Goal: Contribute content: Contribute content

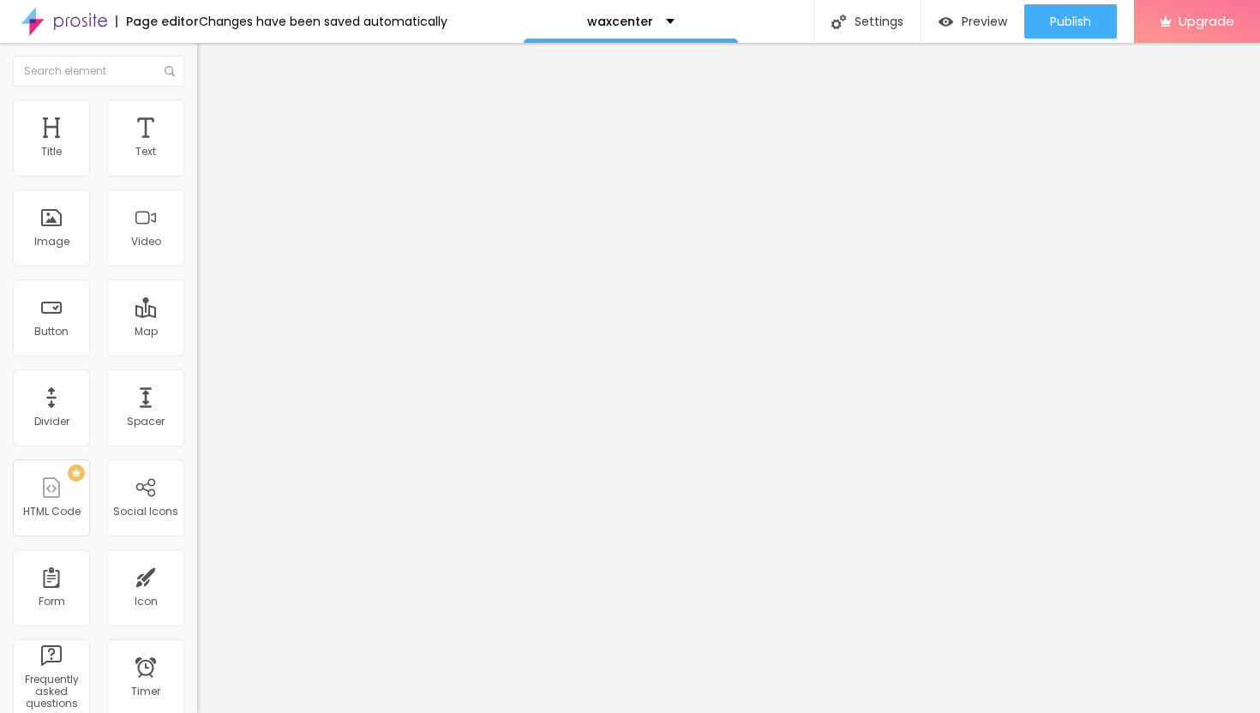
click at [210, 62] on img "button" at bounding box center [217, 63] width 14 height 14
click at [197, 147] on span "Add image" at bounding box center [232, 140] width 70 height 15
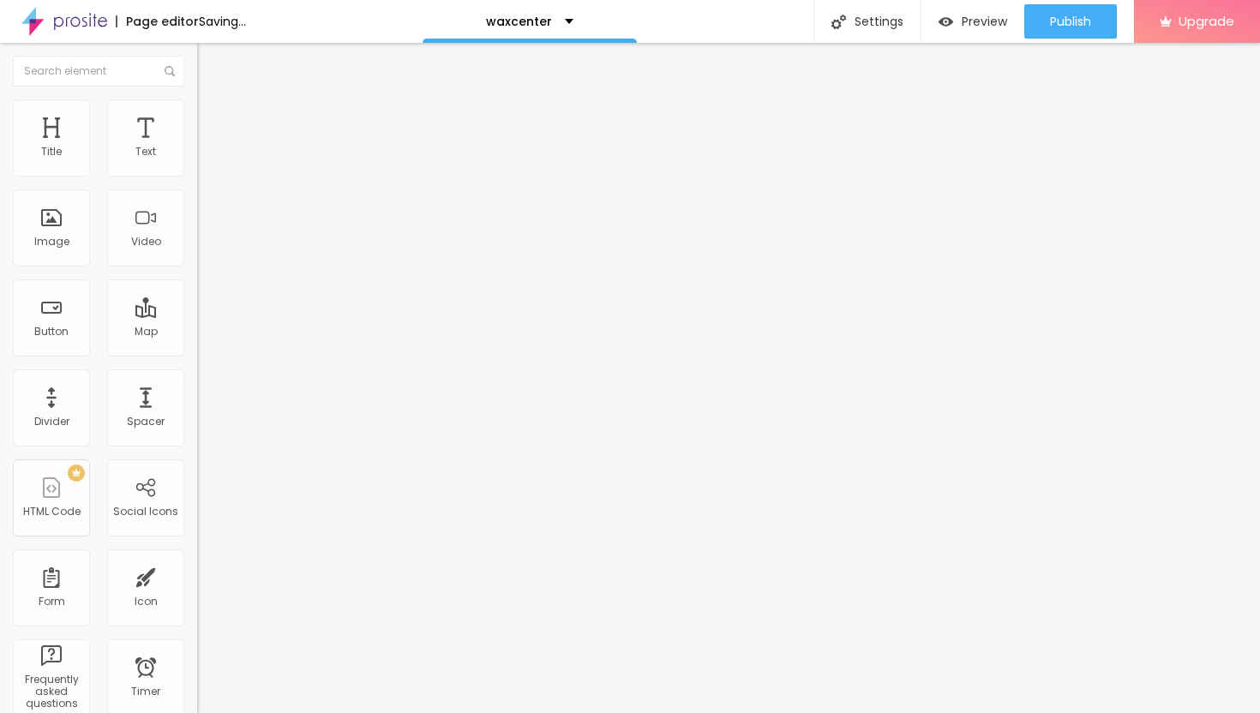
click at [197, 104] on img at bounding box center [204, 106] width 15 height 15
type input "25"
click at [197, 176] on input "range" at bounding box center [252, 169] width 111 height 14
type input "20"
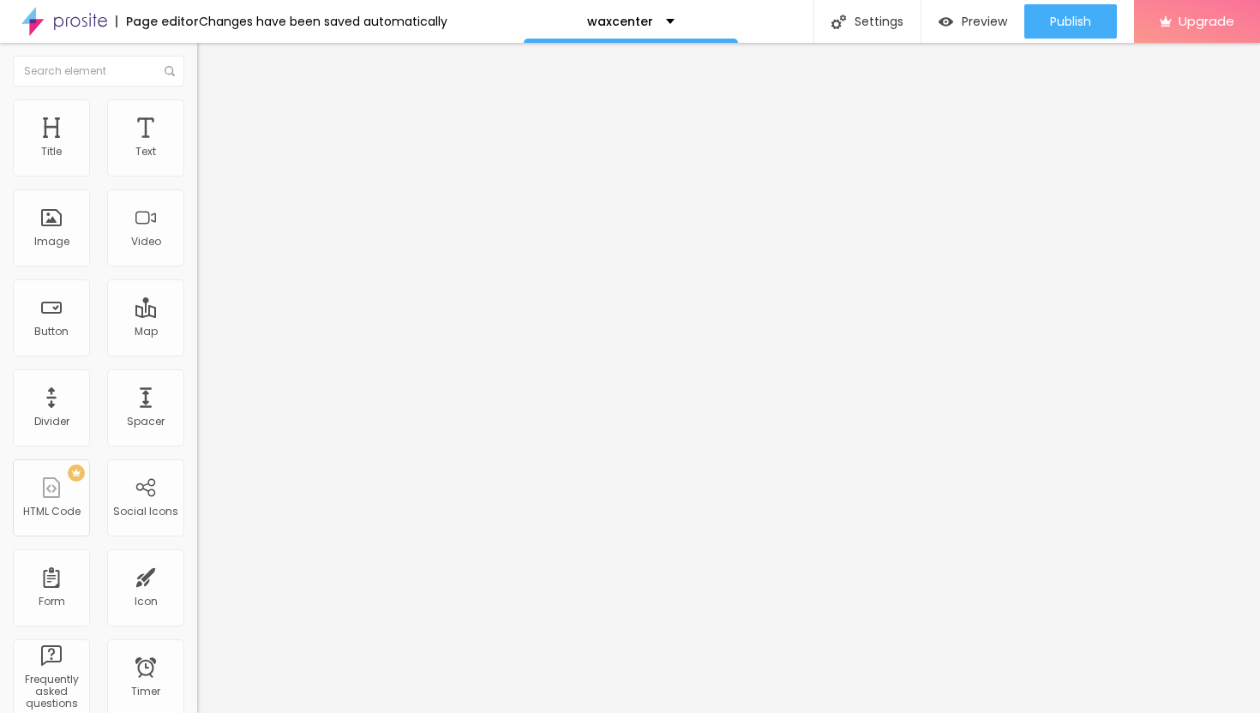
type input "20"
click at [197, 176] on input "range" at bounding box center [252, 169] width 111 height 14
type input "15"
click at [197, 176] on input "range" at bounding box center [252, 169] width 111 height 14
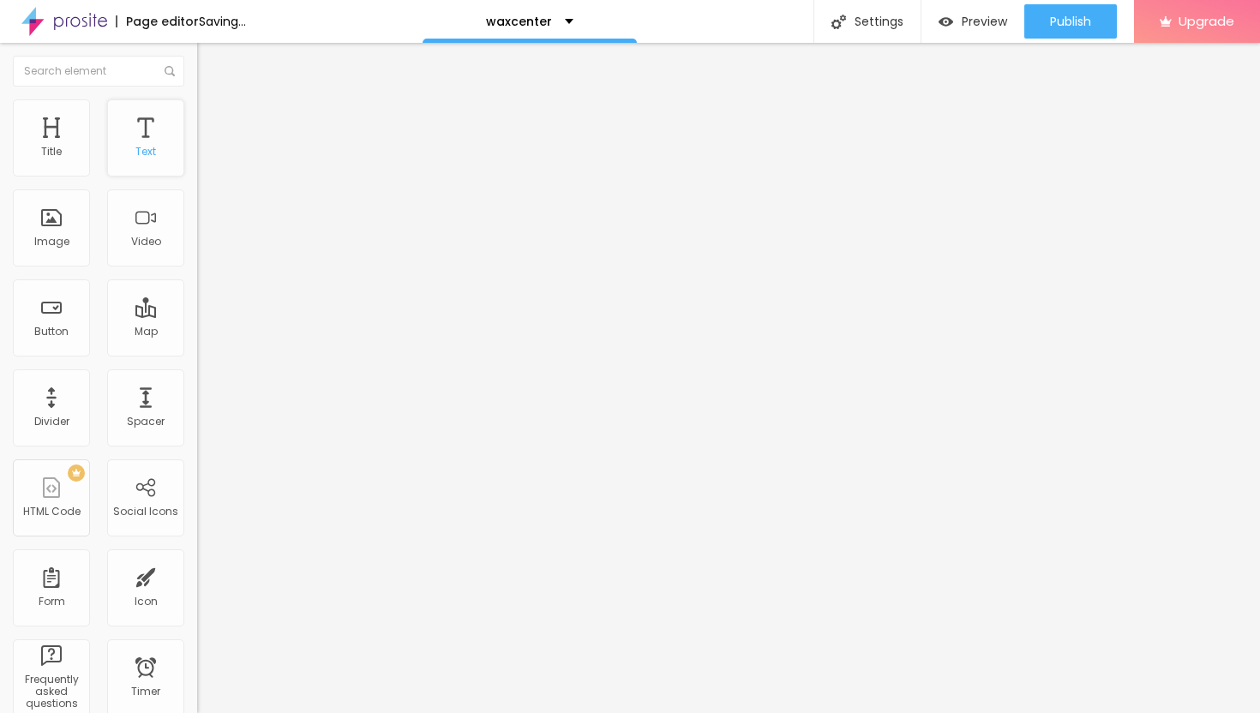
click at [141, 141] on div "Text" at bounding box center [145, 137] width 77 height 77
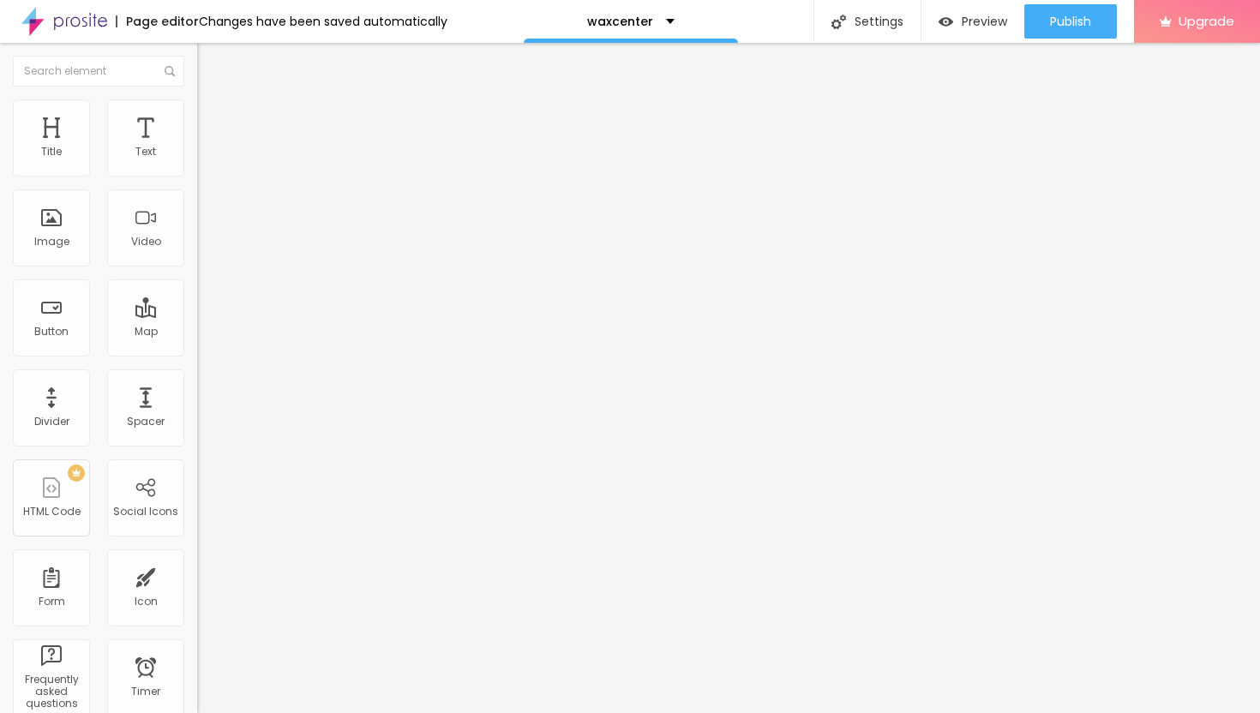
click at [204, 159] on icon "button" at bounding box center [209, 154] width 10 height 10
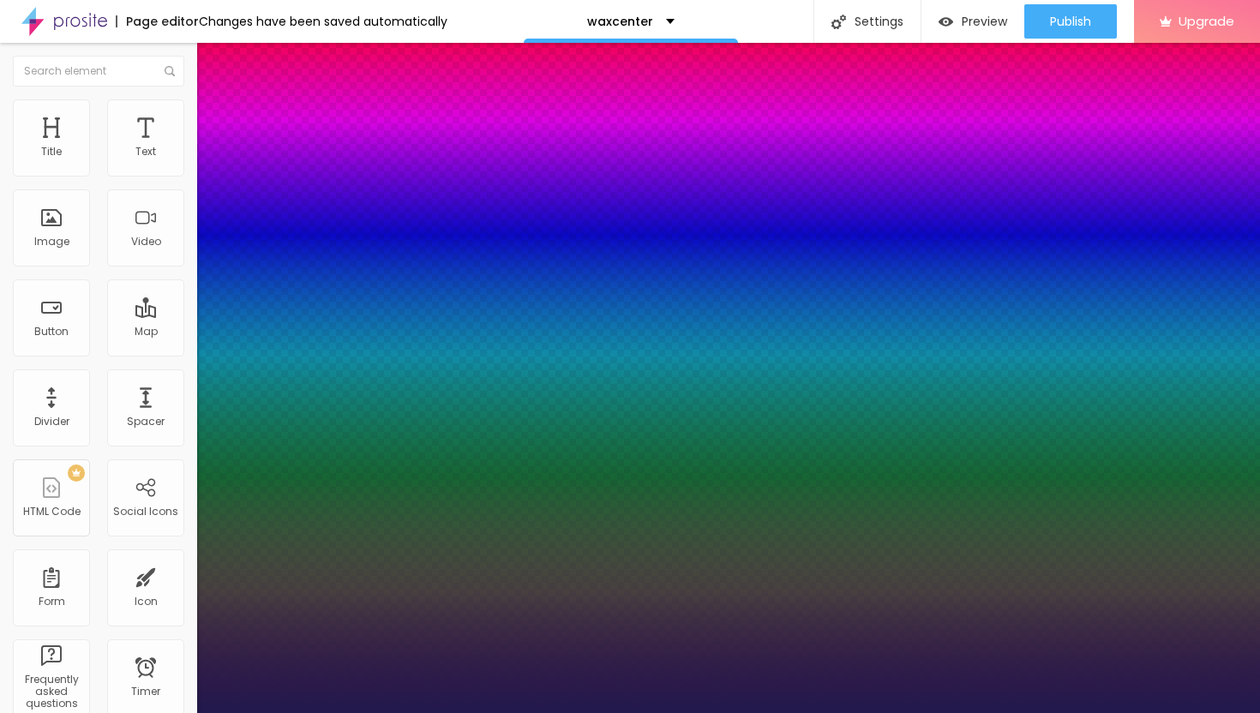
type input "13"
type input "1"
type input "14"
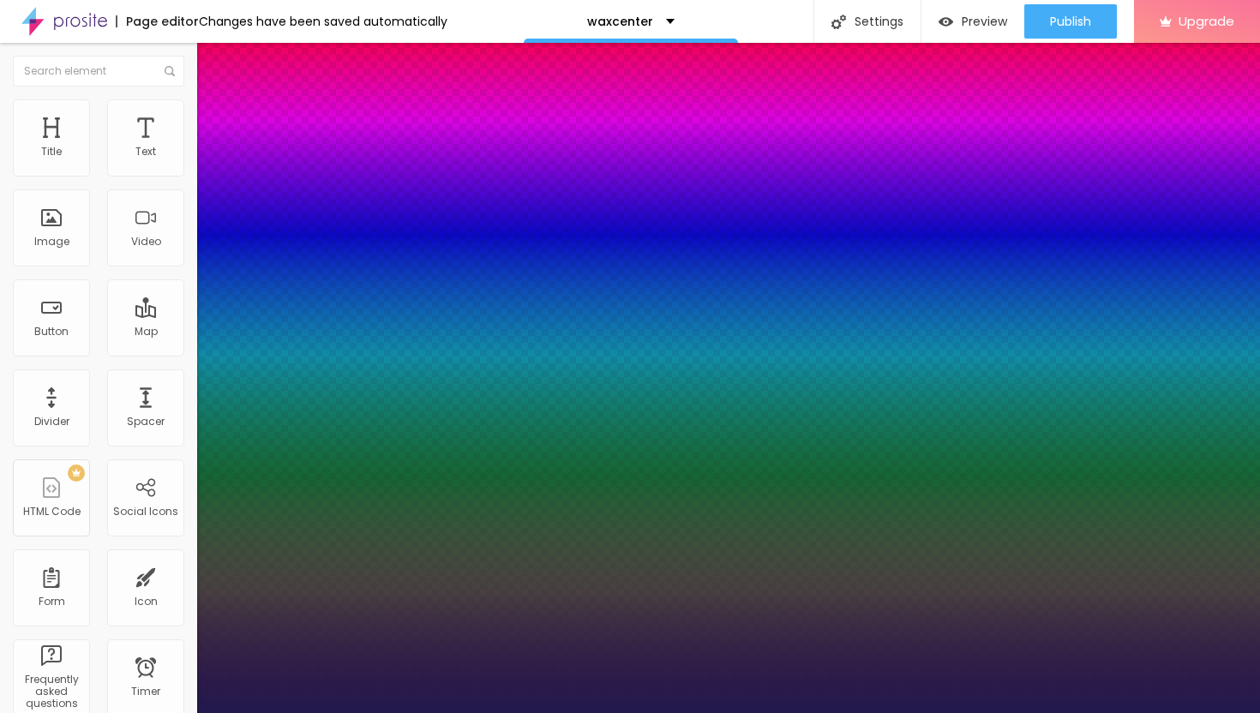
type input "1"
type input "15"
type input "1"
type input "17"
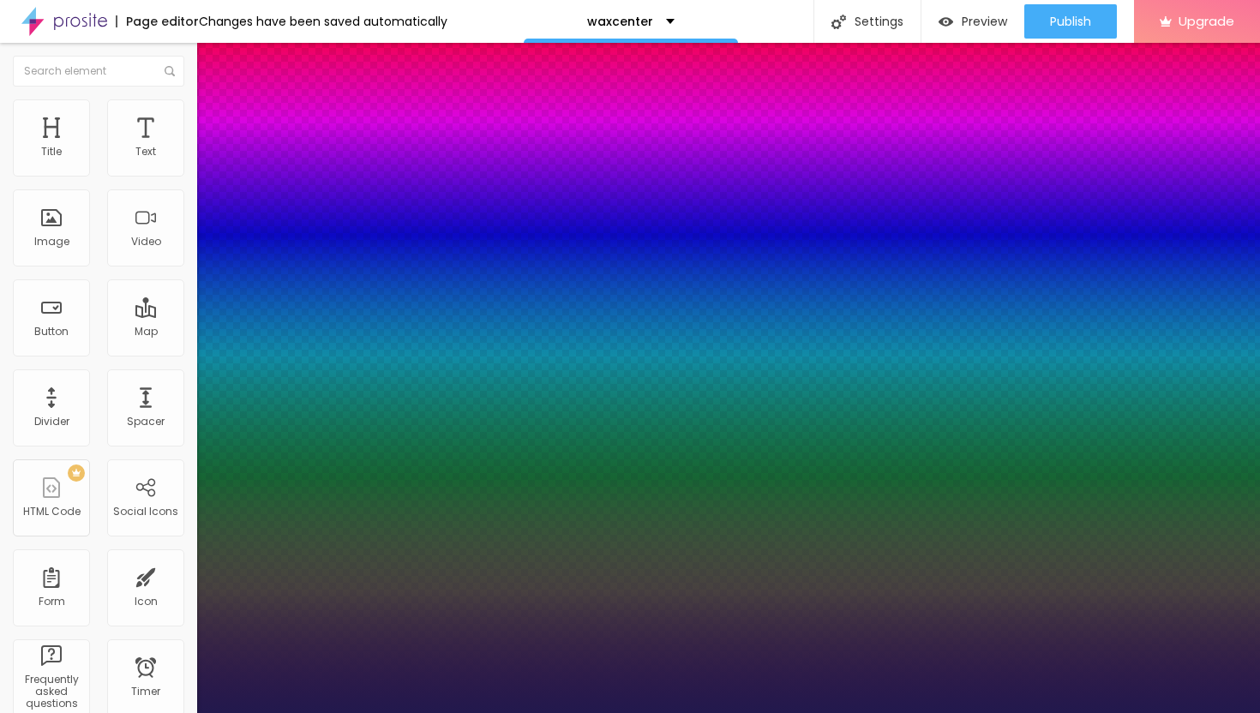
type input "17"
type input "1"
type input "18"
type input "1"
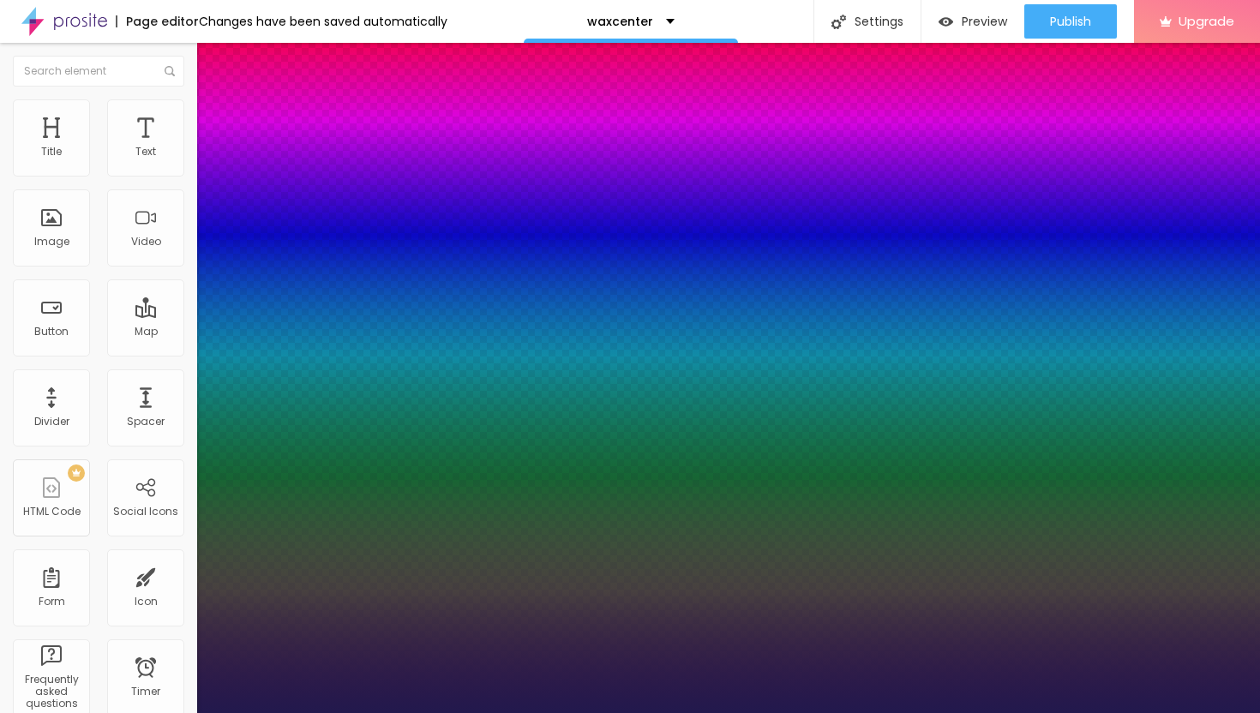
type input "19"
type input "1"
type input "20"
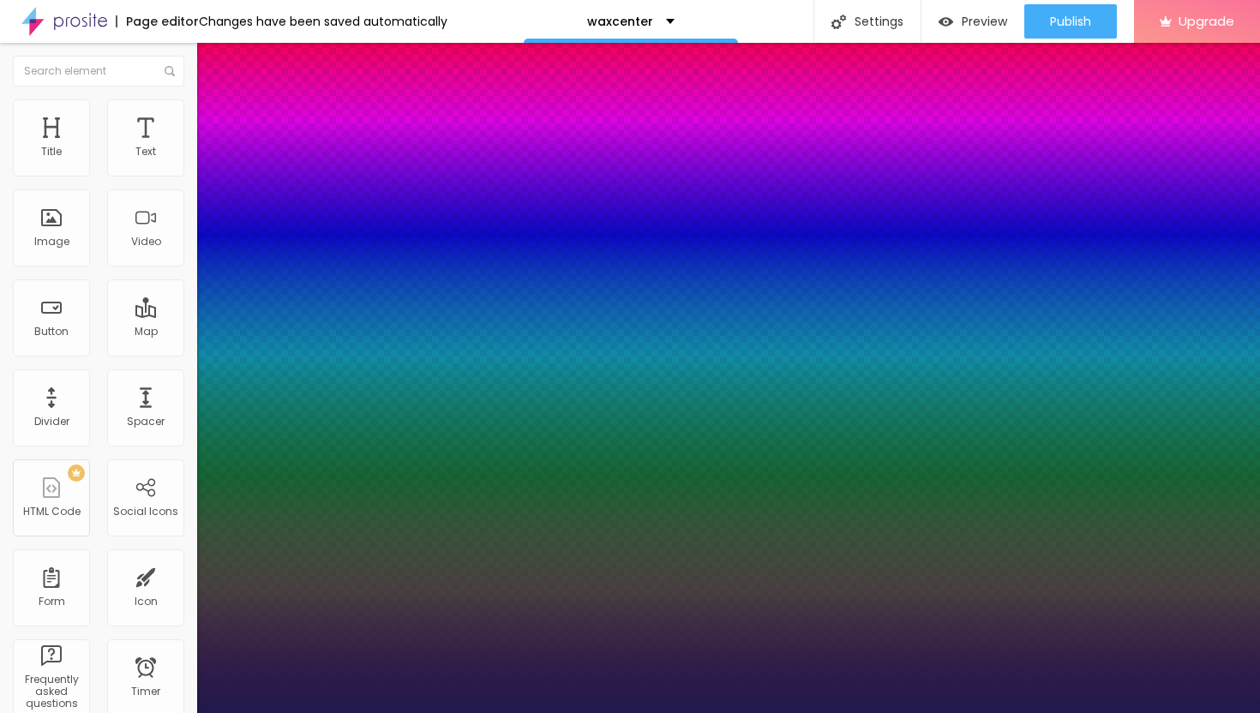
type input "1"
type input "21"
type input "1"
type input "22"
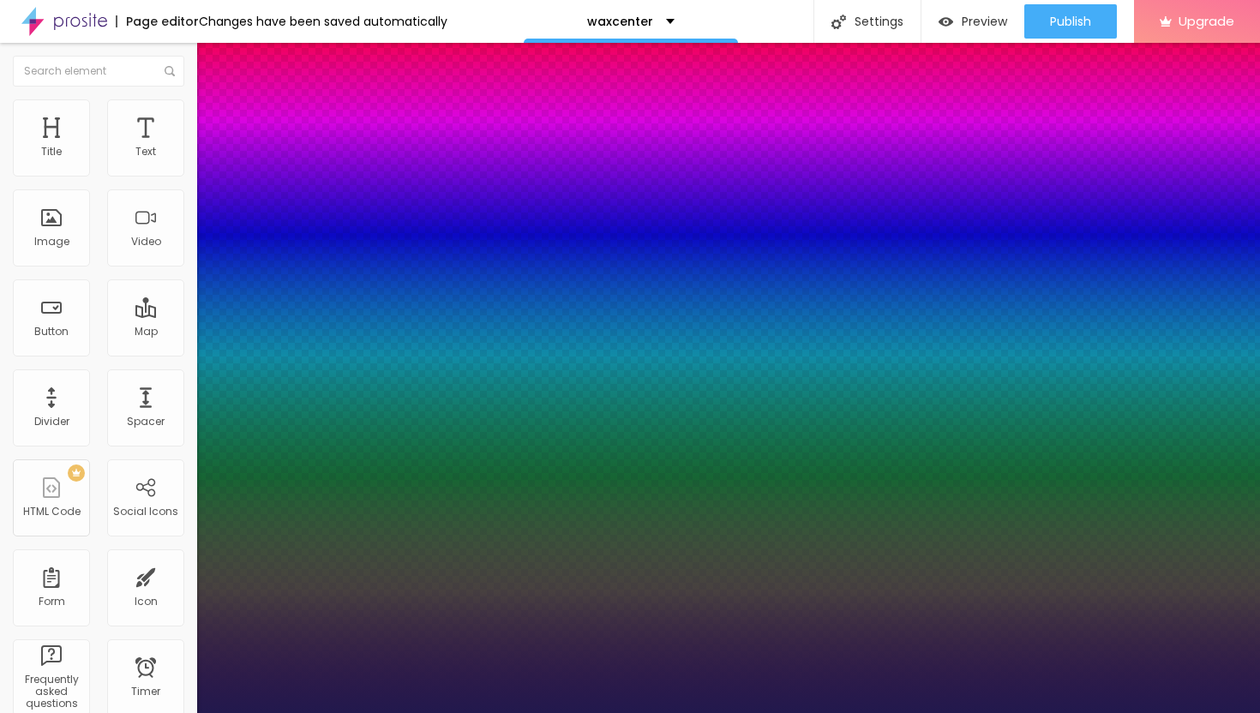
type input "22"
type input "1"
type input "23"
type input "1"
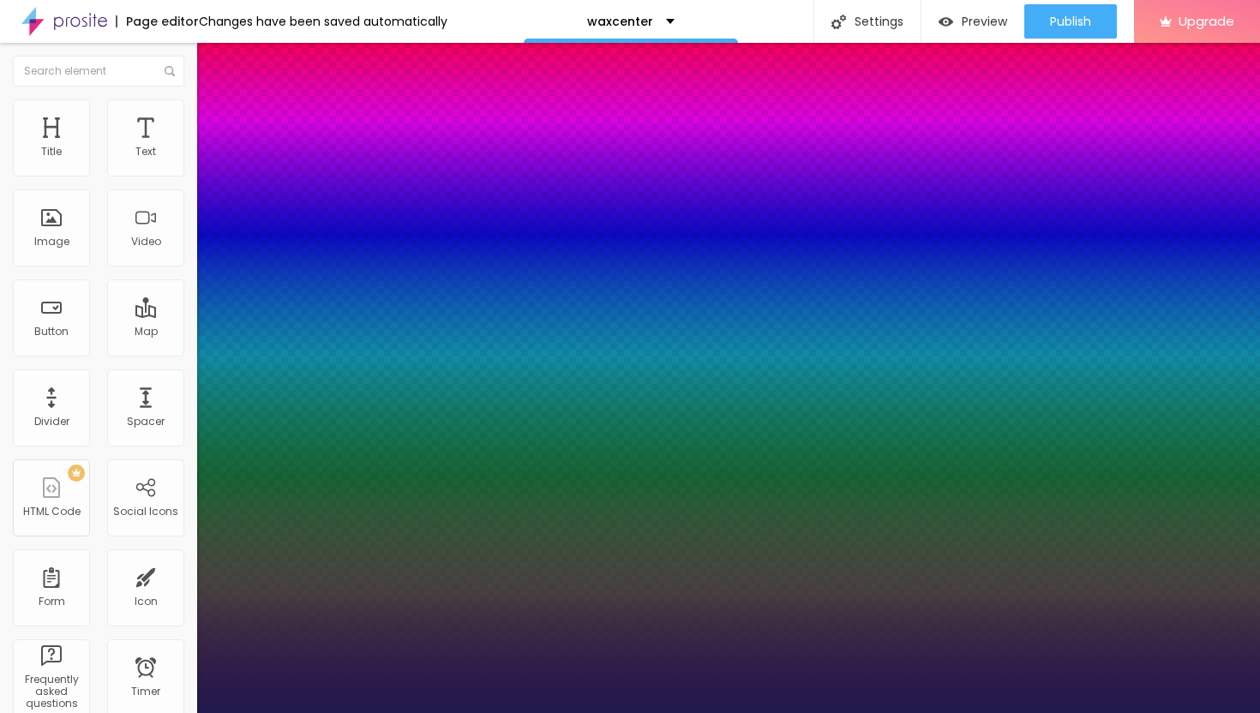
type input "24"
type input "1"
type input "25"
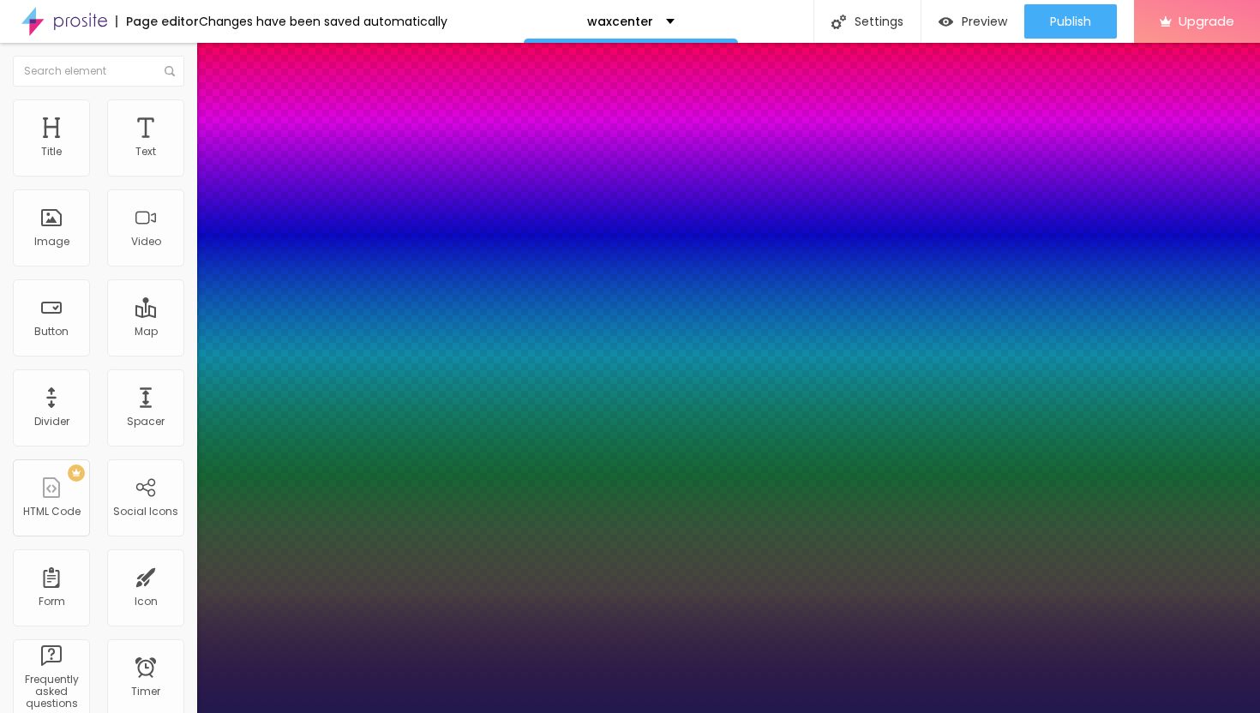
type input "1"
type input "26"
type input "1"
type input "27"
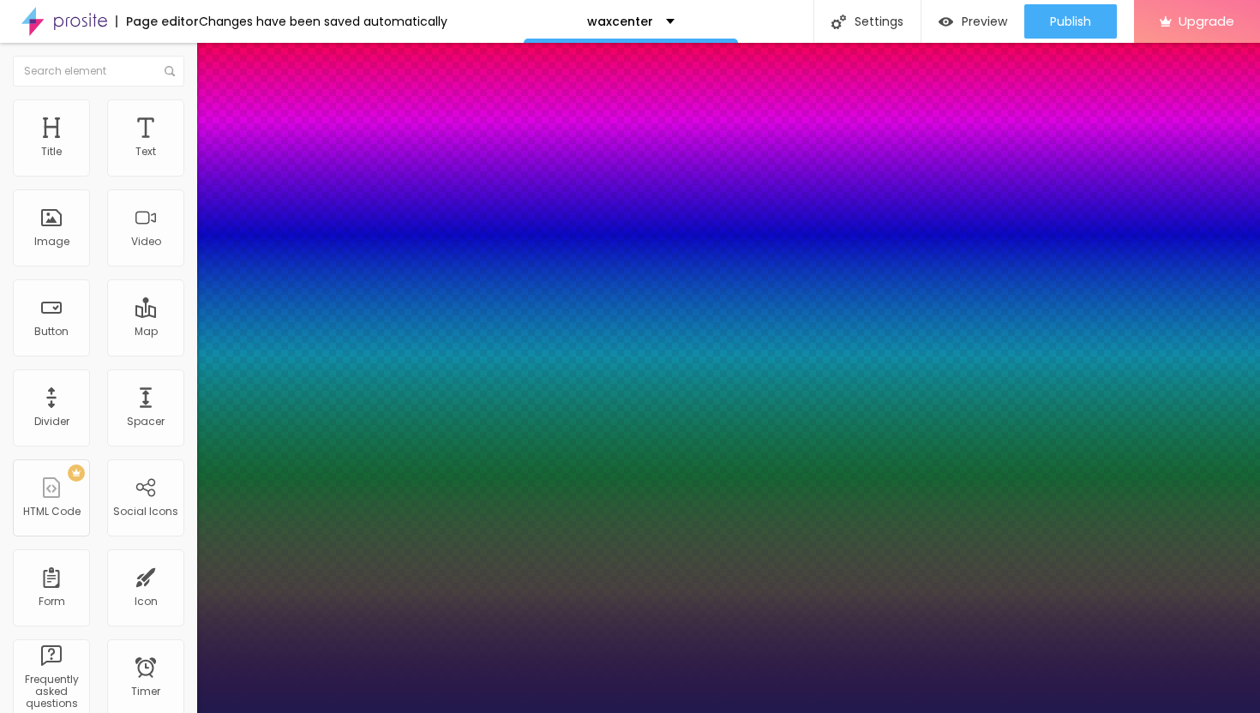
type input "27"
type input "1"
type input "28"
type input "1"
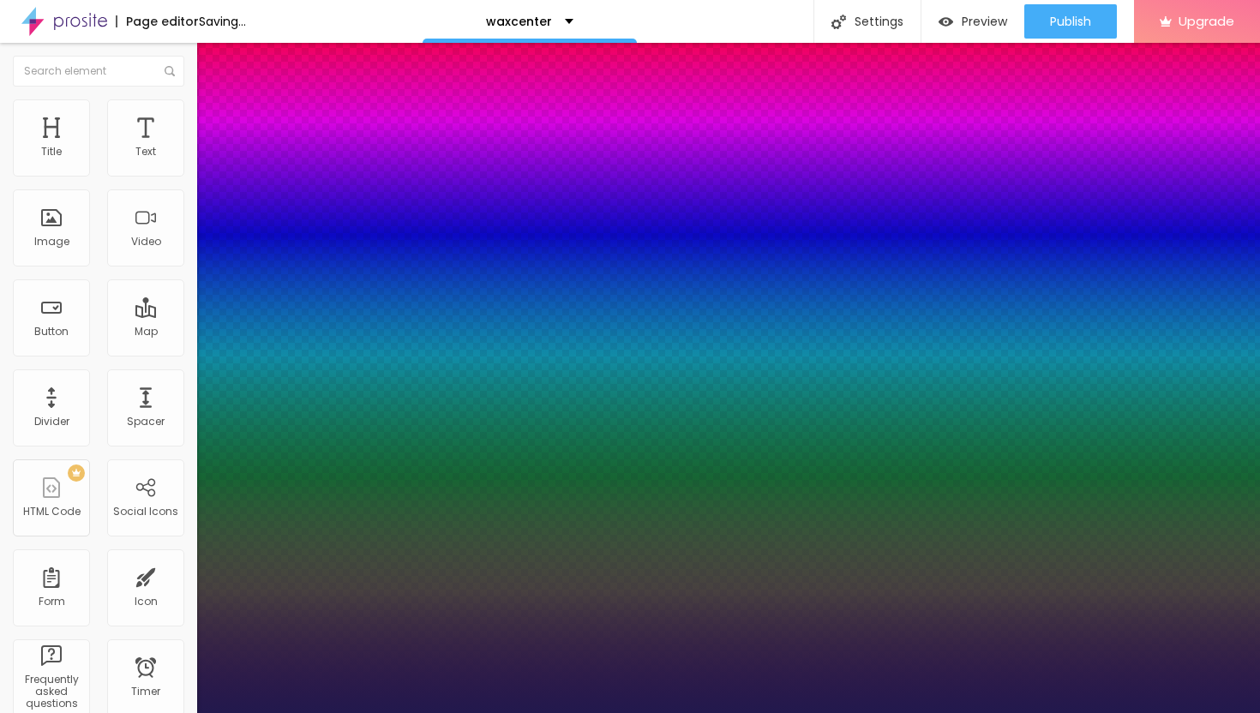
drag, startPoint x: 227, startPoint y: 290, endPoint x: 248, endPoint y: 290, distance: 20.6
type input "28"
type input "1"
click at [524, 712] on div at bounding box center [630, 713] width 1260 height 0
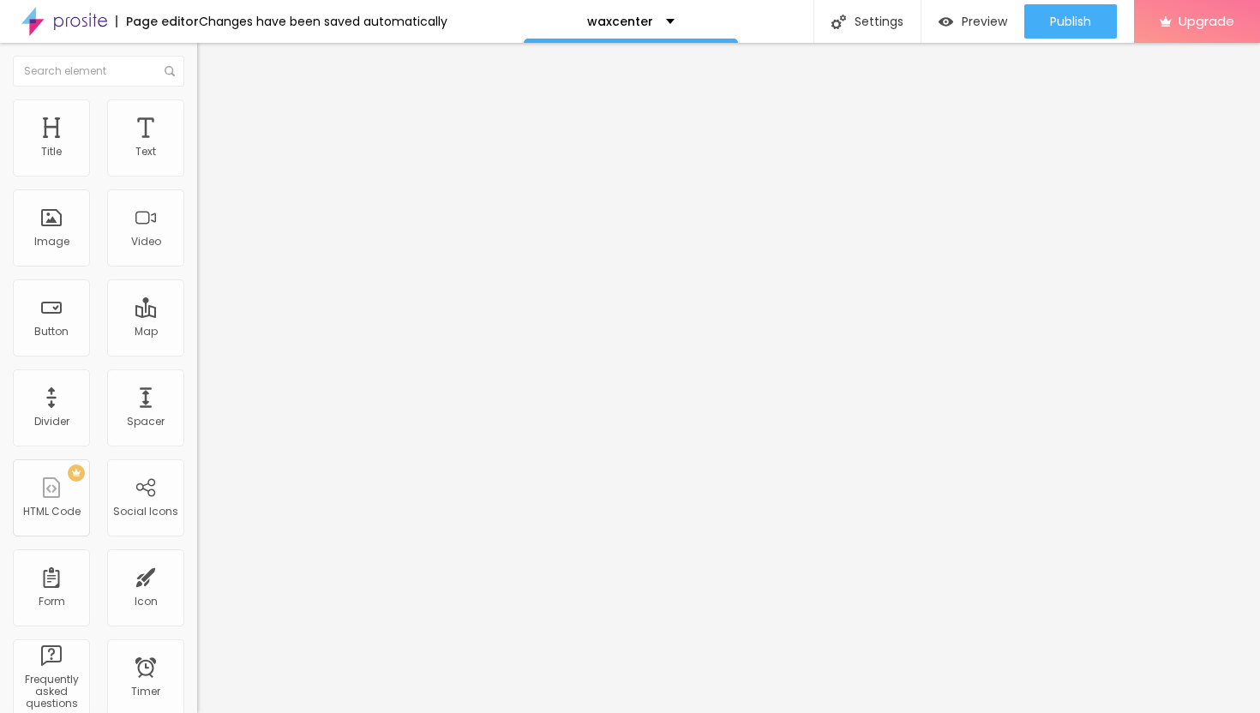
click at [210, 59] on img "button" at bounding box center [217, 63] width 14 height 14
drag, startPoint x: 91, startPoint y: 191, endPoint x: 0, endPoint y: 189, distance: 90.9
click at [197, 189] on div "Text Click me Align Size Default Small Default Big Link URL https:// Open in ne…" at bounding box center [295, 258] width 197 height 249
paste input "→ VIEW DOCUMENT HERE"
type input "→ VIEW DOCUMENT HERE"
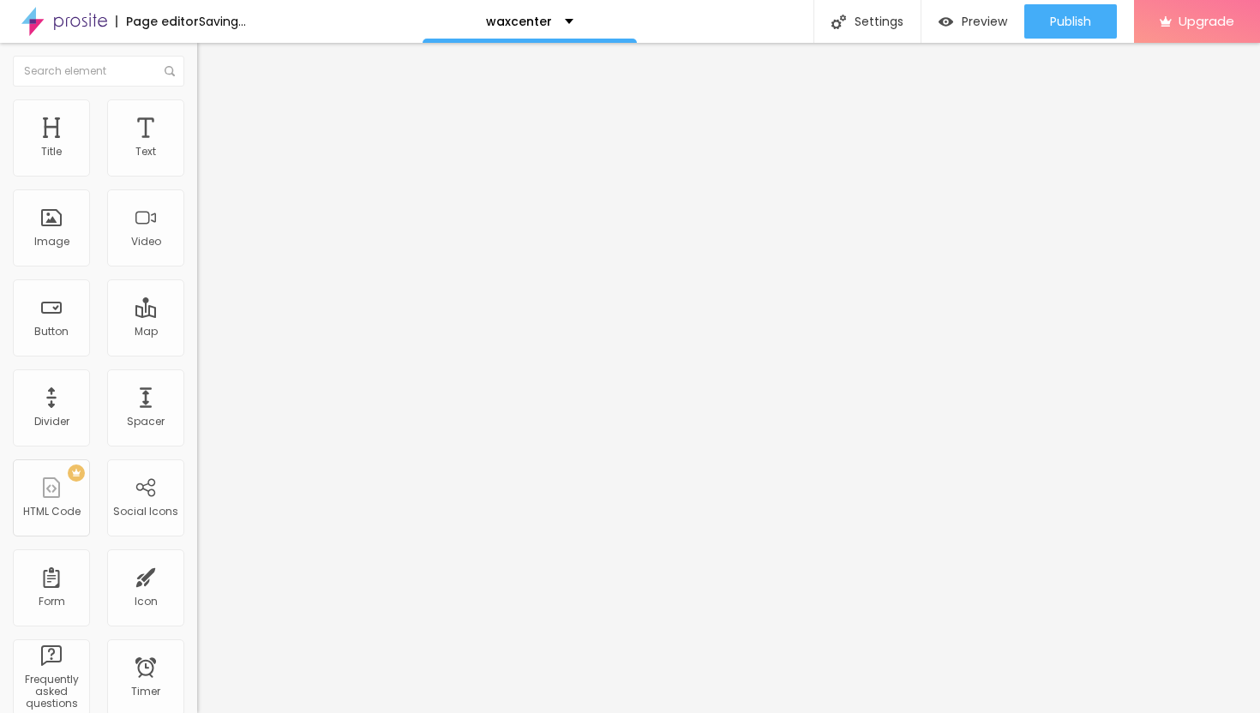
drag, startPoint x: 82, startPoint y: 355, endPoint x: 0, endPoint y: 345, distance: 82.8
click at [197, 345] on div "Text → VIEW DOCUMENT HERE Align Size Default Small Default Big Link URL https:/…" at bounding box center [295, 258] width 197 height 249
paste input "[URL][DOMAIN_NAME]"
type input "[URL][DOMAIN_NAME]"
click at [197, 374] on div at bounding box center [295, 374] width 197 height 0
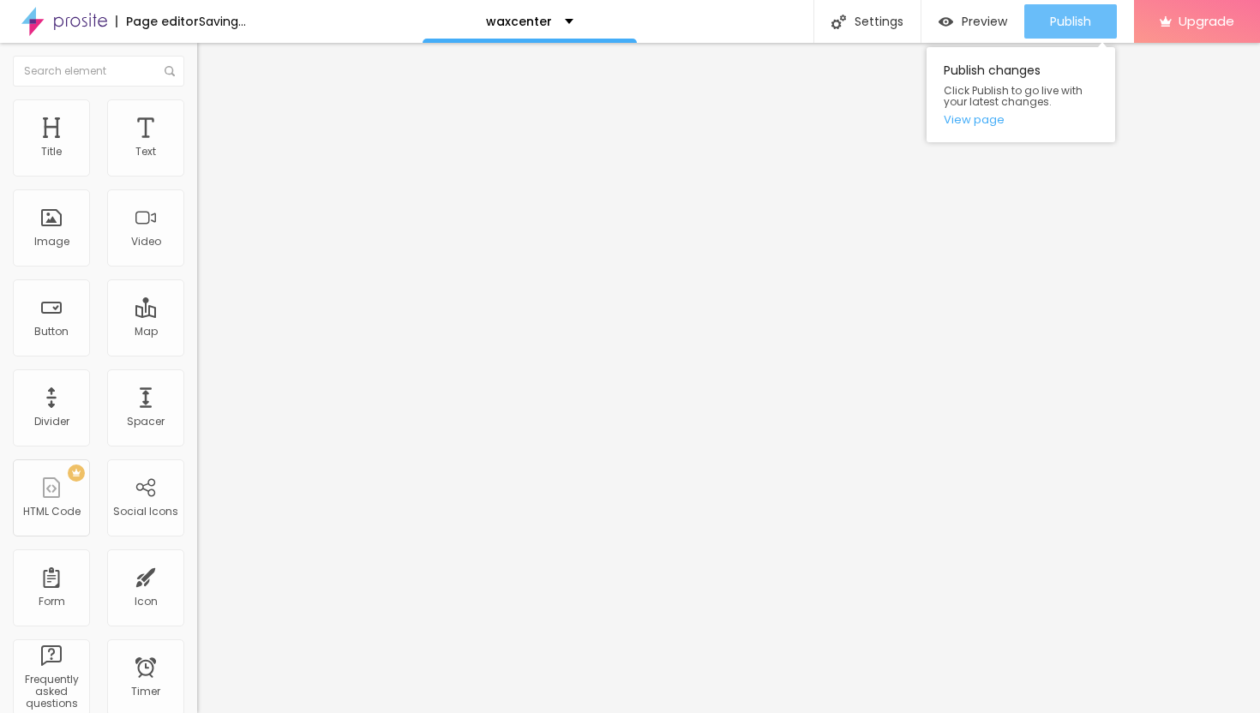
click at [1057, 25] on span "Publish" at bounding box center [1070, 22] width 41 height 14
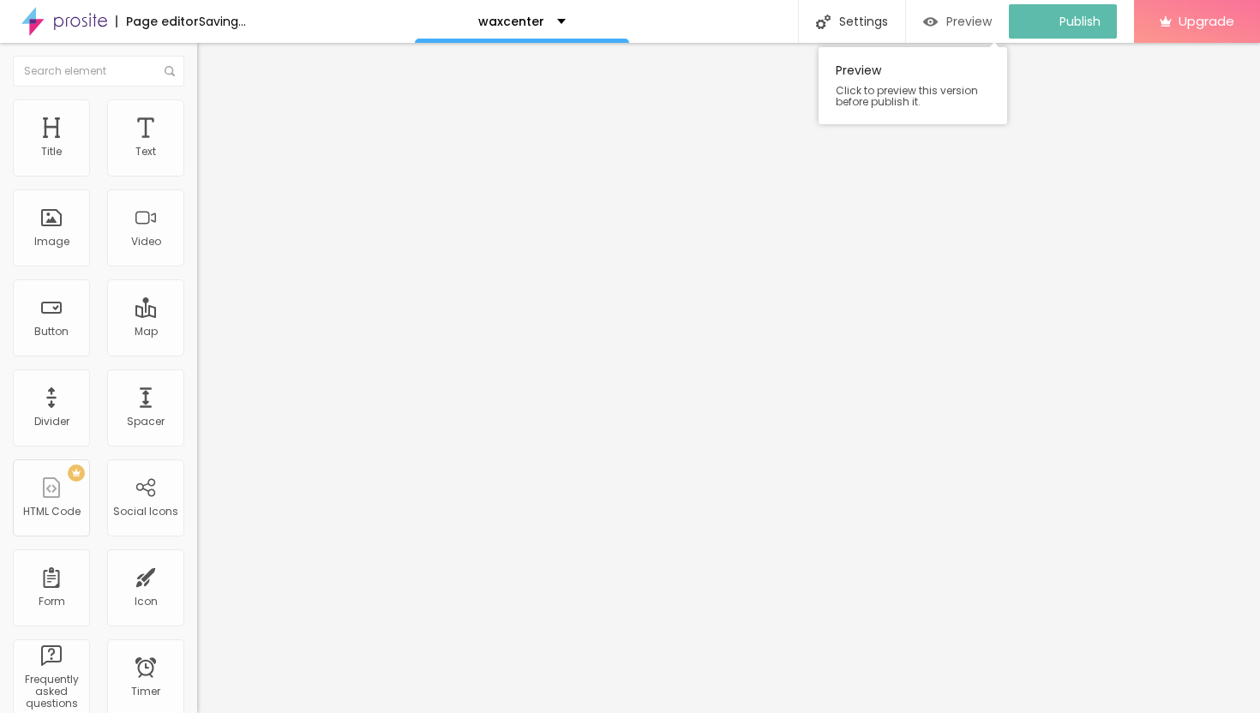
click at [967, 24] on span "Preview" at bounding box center [968, 22] width 45 height 14
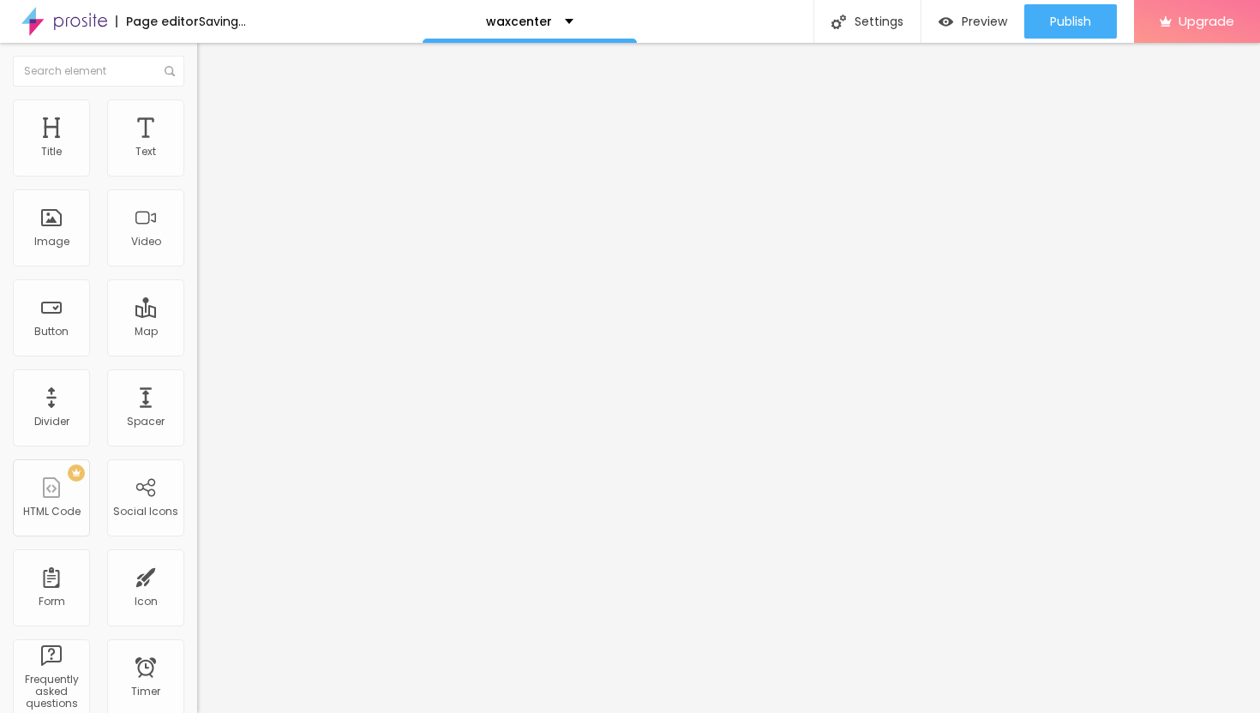
click at [197, 353] on input "[URL][DOMAIN_NAME]" at bounding box center [300, 344] width 206 height 17
drag, startPoint x: 172, startPoint y: 353, endPoint x: 0, endPoint y: 350, distance: 172.2
click at [197, 350] on div "Text → VIEW DOCUMENT HERE Align Size Default Small Default Big Link URL [URL][D…" at bounding box center [295, 264] width 197 height 260
paste input "[URL][DOMAIN_NAME]"
type input "[URL][DOMAIN_NAME]"
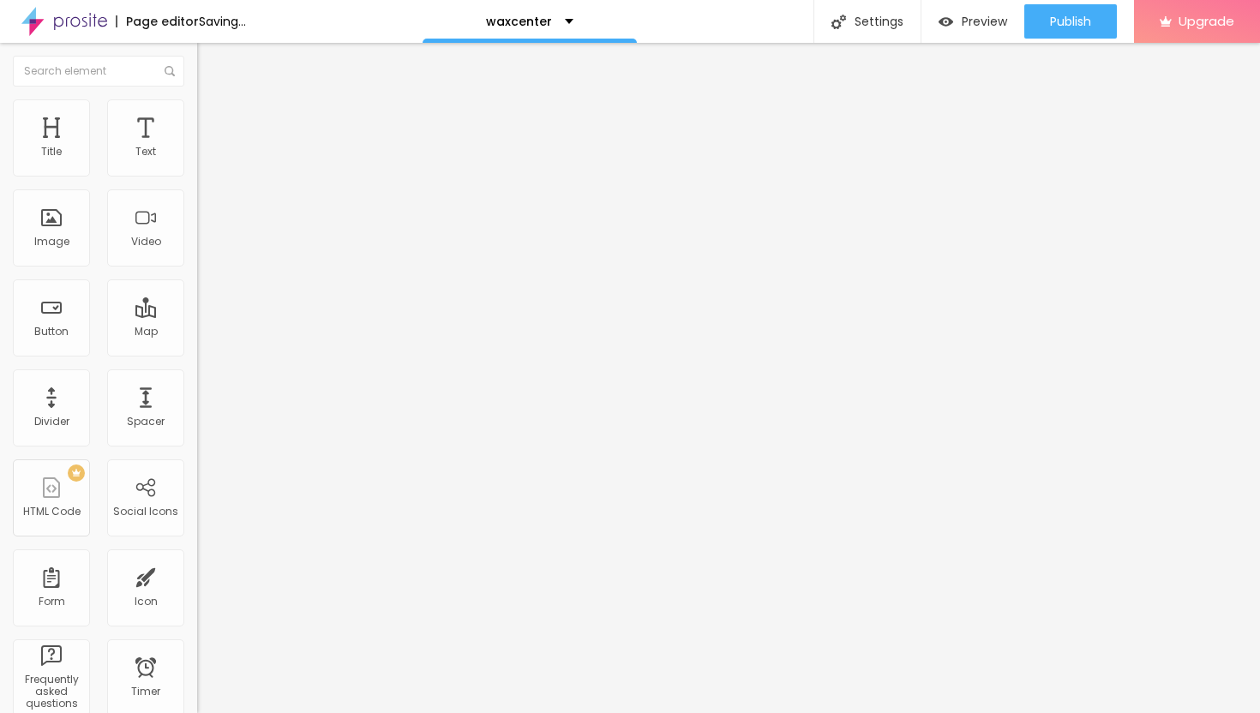
click at [197, 379] on div at bounding box center [295, 379] width 197 height 10
click at [197, 374] on div at bounding box center [295, 374] width 197 height 0
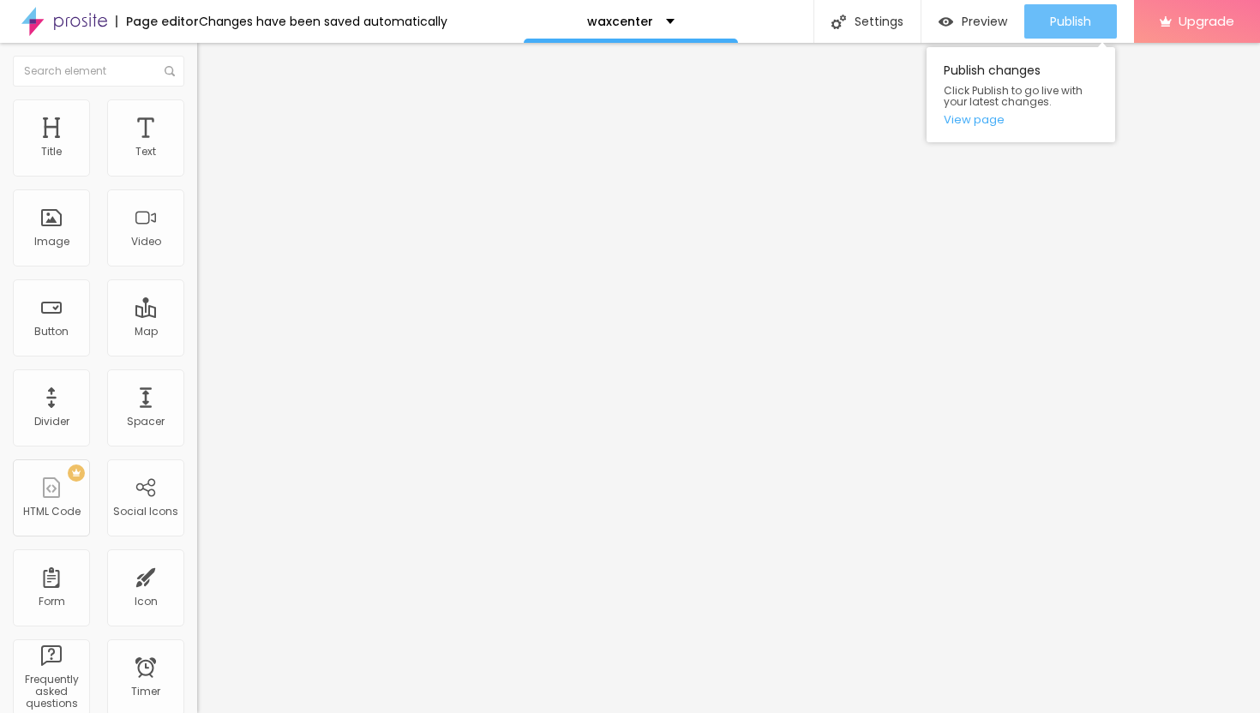
click at [1090, 17] on button "Publish" at bounding box center [1070, 21] width 93 height 34
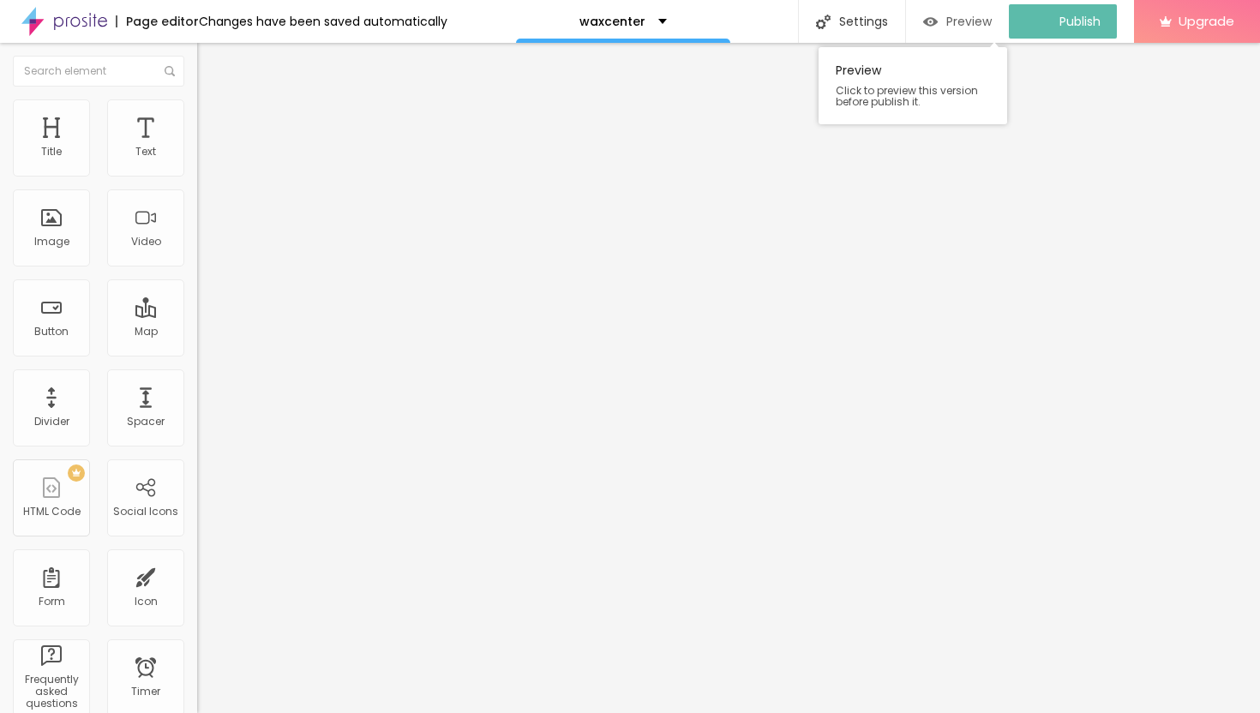
click at [978, 18] on span "Preview" at bounding box center [968, 22] width 45 height 14
